Goal: Information Seeking & Learning: Learn about a topic

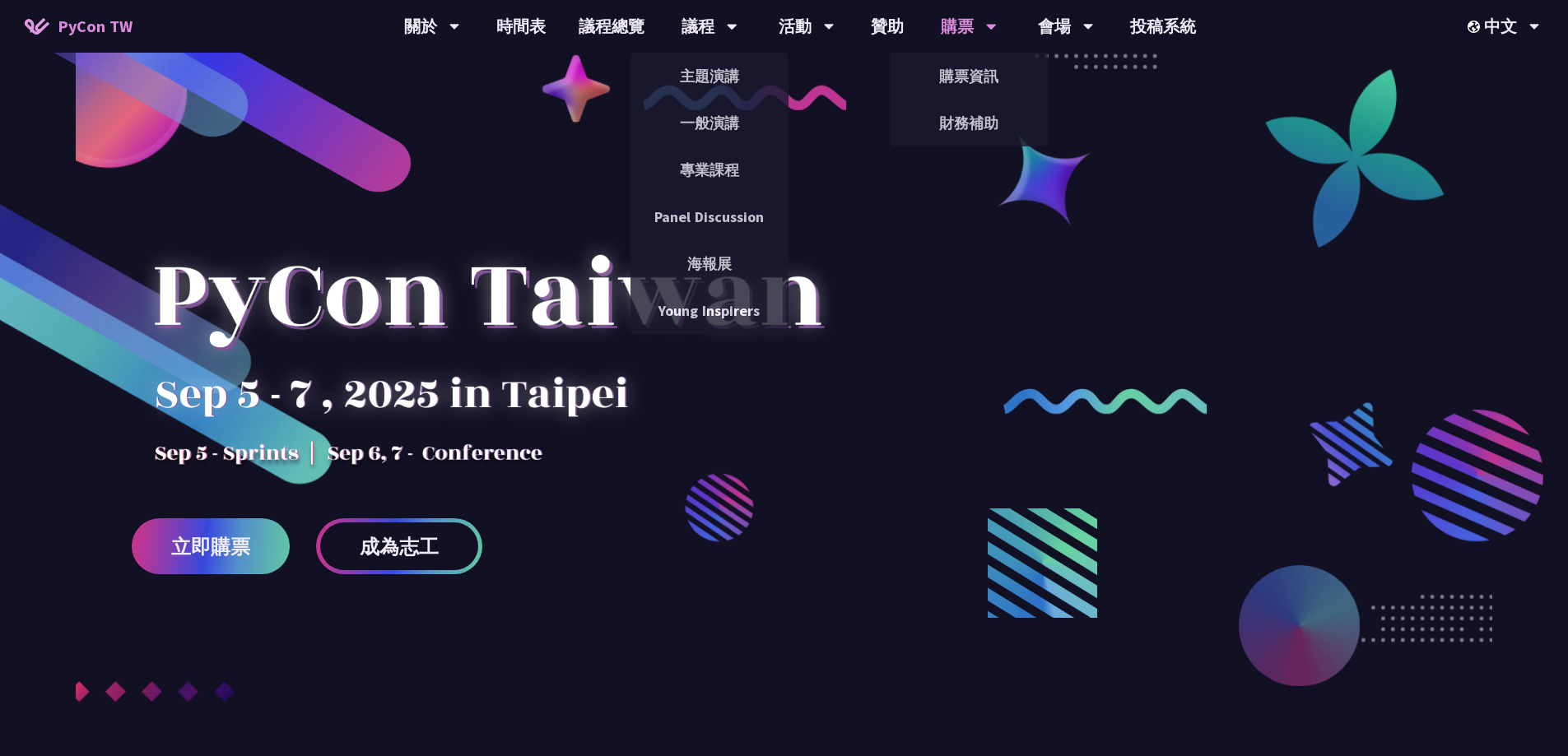
click at [460, 25] on div "購票" at bounding box center [432, 26] width 56 height 53
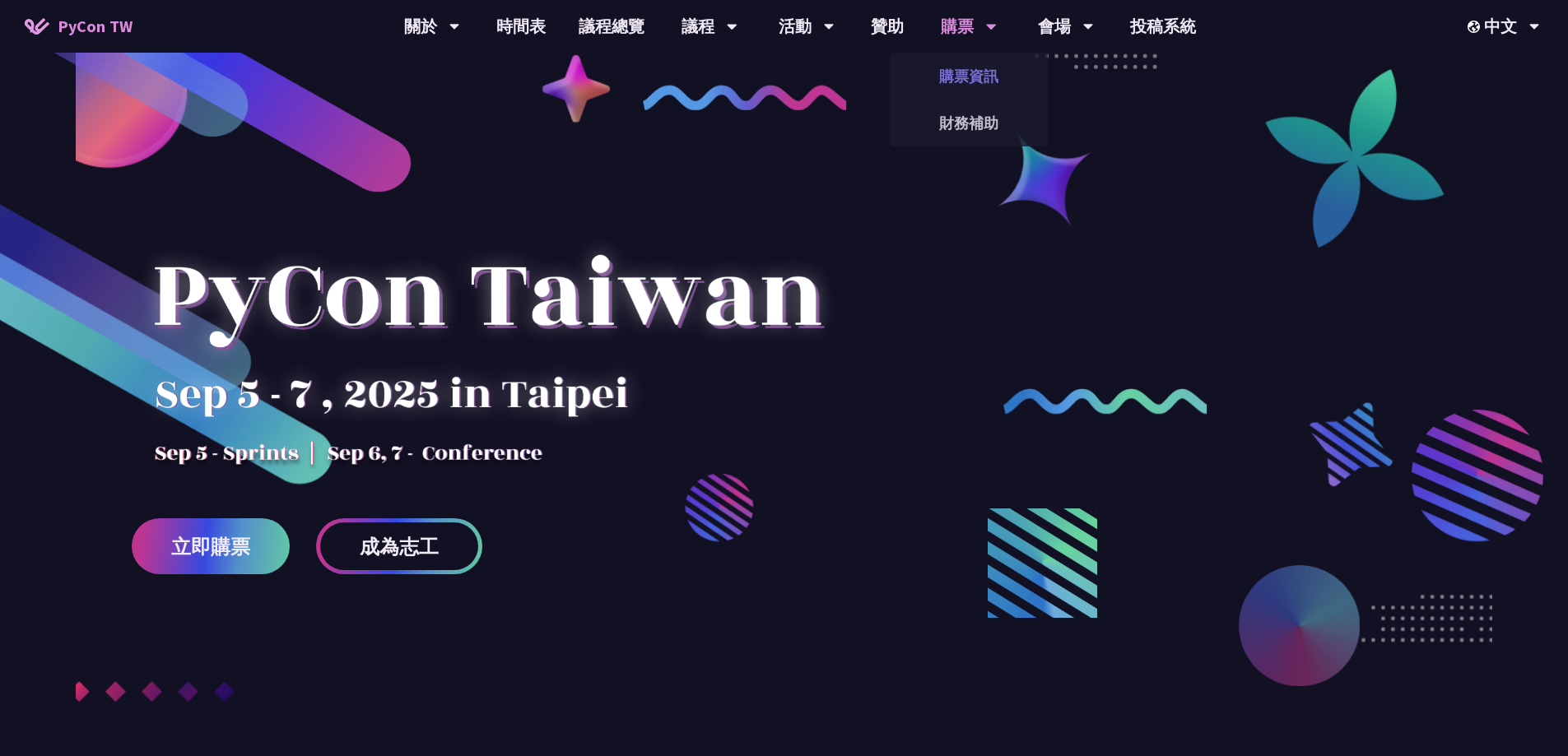
click at [973, 70] on link "購票資訊" at bounding box center [969, 76] width 158 height 39
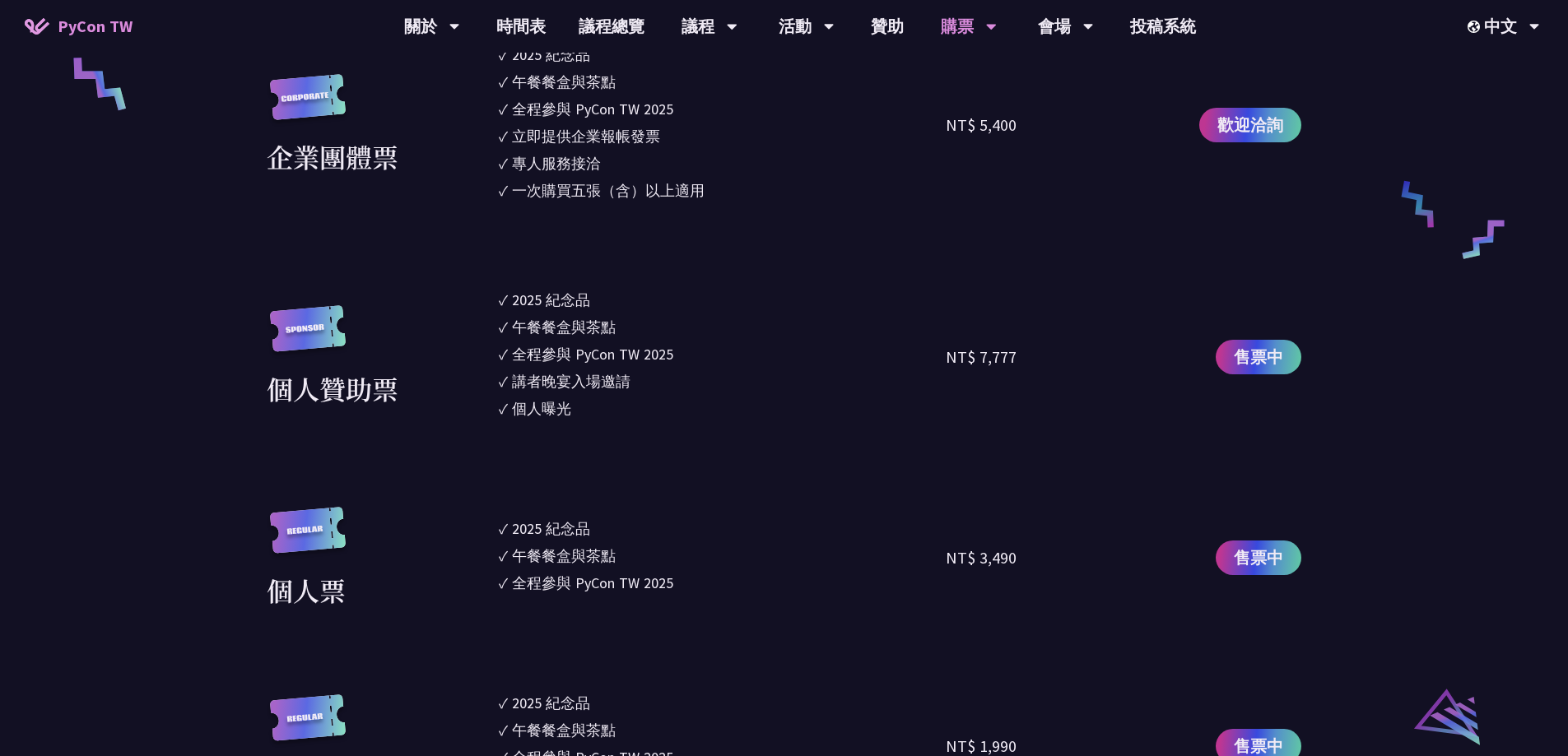
scroll to position [1234, 0]
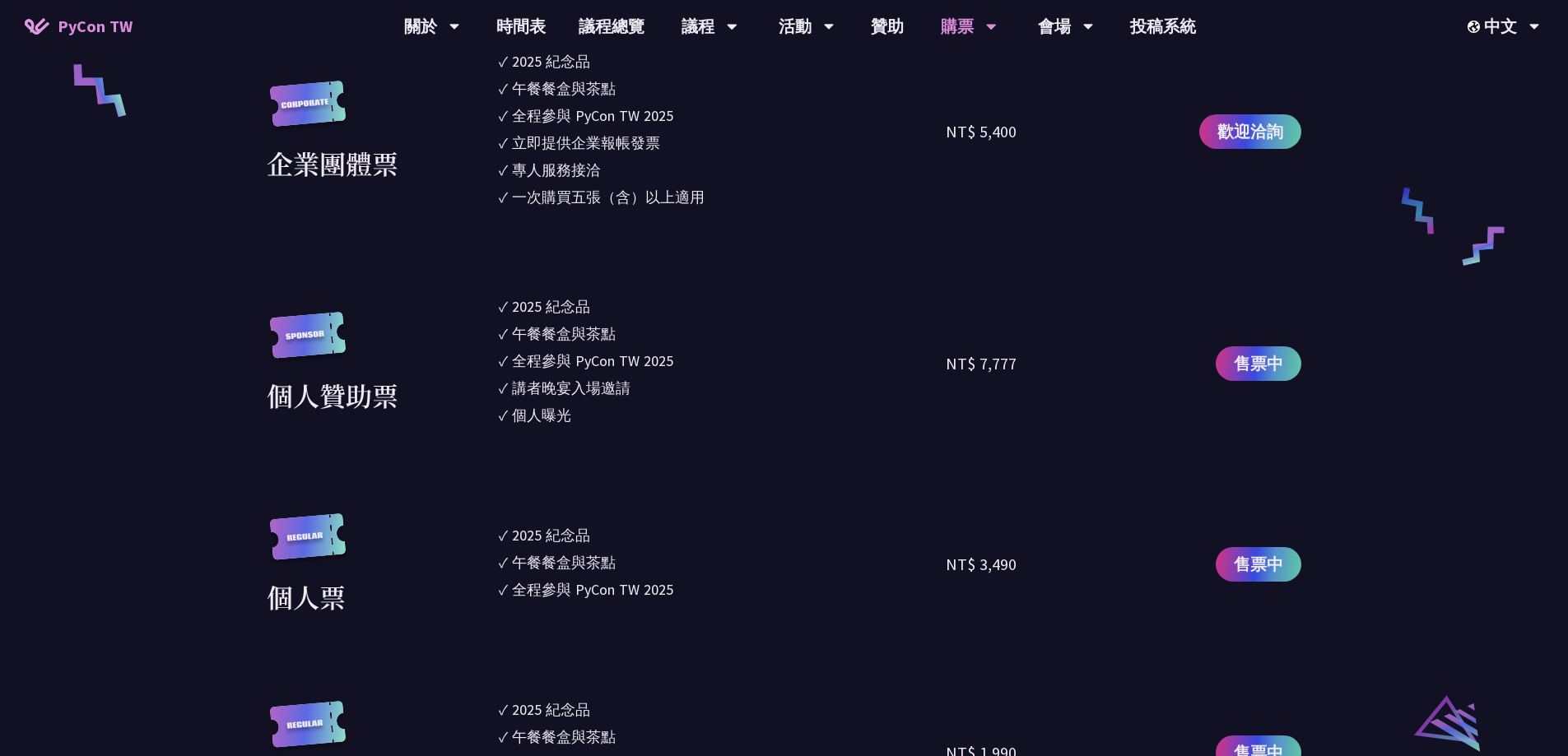
drag, startPoint x: 968, startPoint y: 560, endPoint x: 907, endPoint y: 550, distance: 61.8
click at [909, 552] on div "個人票 ✓ 2025 紀念品 ✓ 午餐餐盒與茶點 ✓ 全程參與 PyCon TW 2025 NT$ 3,490 售票中" at bounding box center [784, 565] width 1034 height 103
click at [908, 493] on section "企業票 ✓ 2025 紀念品 ✓ 午餐餐盒與茶點 ✓ 全程參與 PyCon TW 2025 ✓ 活動結束後一週提供企業報帳發票 NT$ 6,000 售票中 企…" at bounding box center [784, 425] width 1034 height 1132
drag, startPoint x: 621, startPoint y: 554, endPoint x: 535, endPoint y: 558, distance: 86.1
click at [535, 558] on li "✓ 午餐餐盒與茶點" at bounding box center [722, 562] width 448 height 23
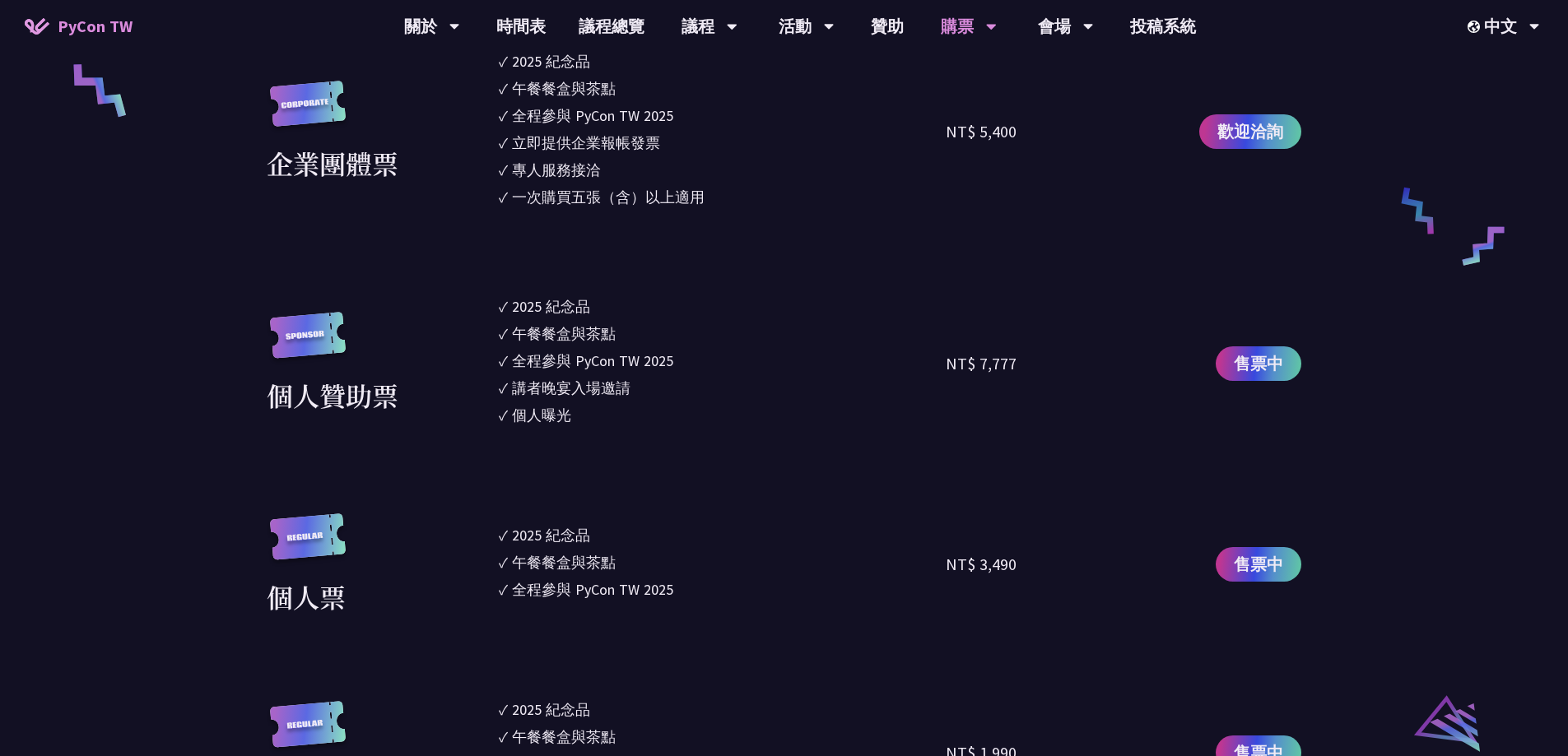
click at [545, 558] on div "午餐餐盒與茶點" at bounding box center [563, 562] width 103 height 23
drag, startPoint x: 960, startPoint y: 559, endPoint x: 1001, endPoint y: 562, distance: 41.1
click at [1001, 562] on div "NT$ 3,490" at bounding box center [980, 564] width 70 height 24
click at [899, 515] on ul "✓ 2025 [PERSON_NAME]✓ 午餐餐盒與茶點 ✓ 全程參與 PyCon TW 2025" at bounding box center [722, 565] width 448 height 103
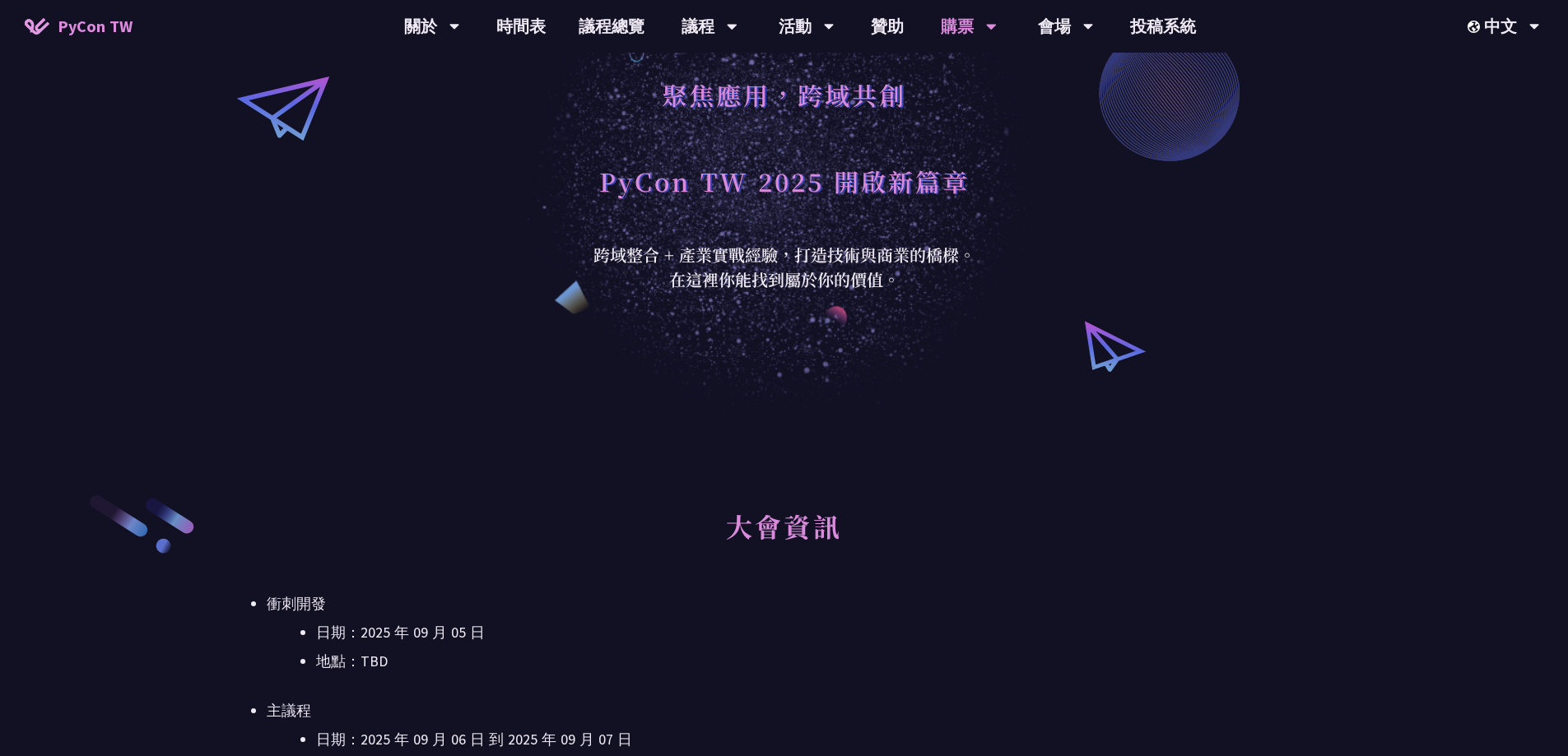
scroll to position [0, 0]
